Goal: Check status: Check status

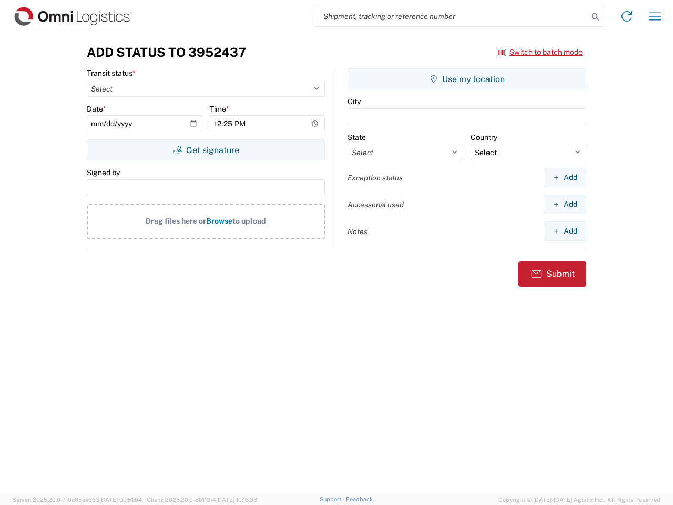
click at [452, 16] on input "search" at bounding box center [452, 16] width 272 height 20
click at [595, 17] on icon at bounding box center [595, 16] width 15 height 15
click at [627, 16] on icon at bounding box center [627, 16] width 17 height 17
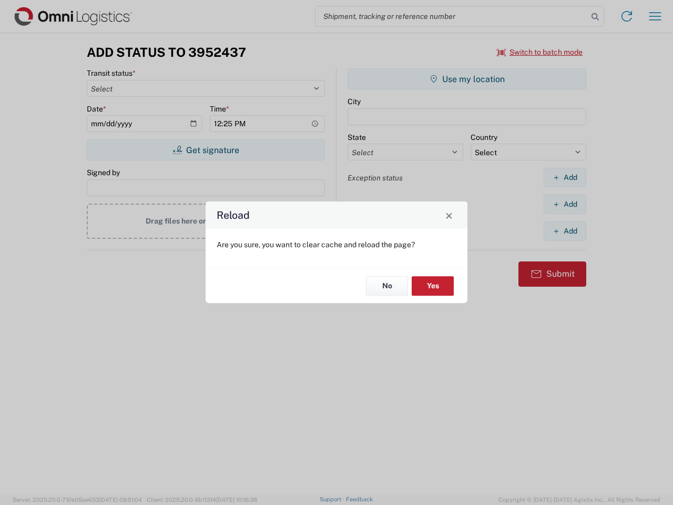
click at [540, 52] on div "Reload Are you sure, you want to clear cache and reload the page? No Yes" at bounding box center [336, 252] width 673 height 505
click at [206, 150] on div "Reload Are you sure, you want to clear cache and reload the page? No Yes" at bounding box center [336, 252] width 673 height 505
click at [467, 79] on div "Reload Are you sure, you want to clear cache and reload the page? No Yes" at bounding box center [336, 252] width 673 height 505
click at [565, 177] on div "Reload Are you sure, you want to clear cache and reload the page? No Yes" at bounding box center [336, 252] width 673 height 505
click at [565, 204] on div "Reload Are you sure, you want to clear cache and reload the page? No Yes" at bounding box center [336, 252] width 673 height 505
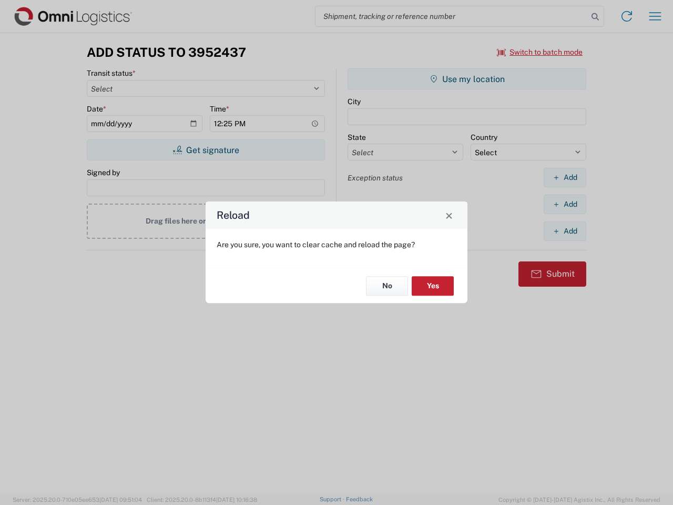
click at [565, 231] on div "Reload Are you sure, you want to clear cache and reload the page? No Yes" at bounding box center [336, 252] width 673 height 505
